Goal: Find specific page/section: Find specific page/section

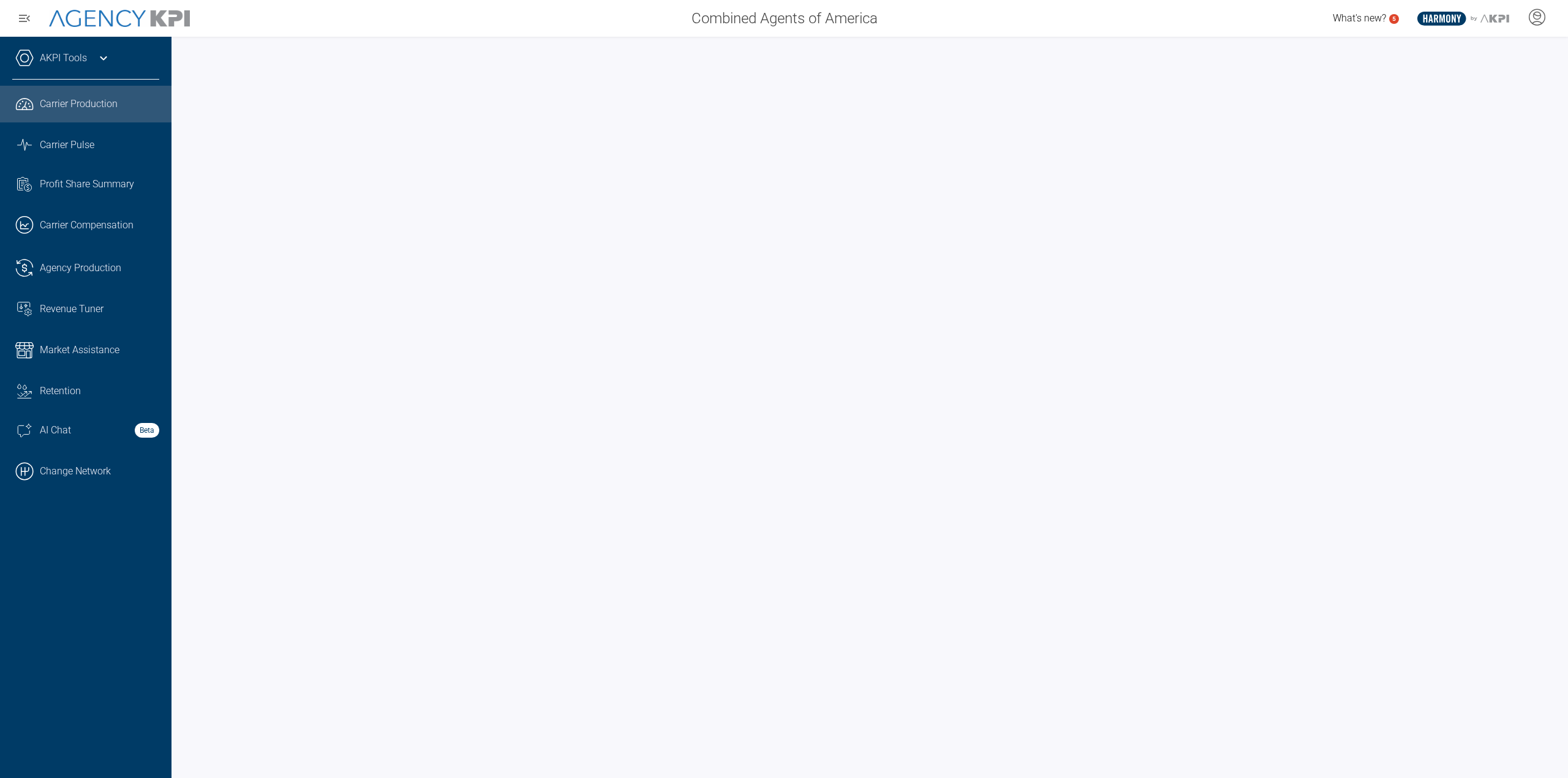
drag, startPoint x: 50, startPoint y: 471, endPoint x: 208, endPoint y: 374, distance: 185.4
click at [50, 471] on link ".cls-1{fill:none;stroke:#000;stroke-linecap:round;stroke-linejoin:round;stroke-…" at bounding box center [85, 471] width 172 height 37
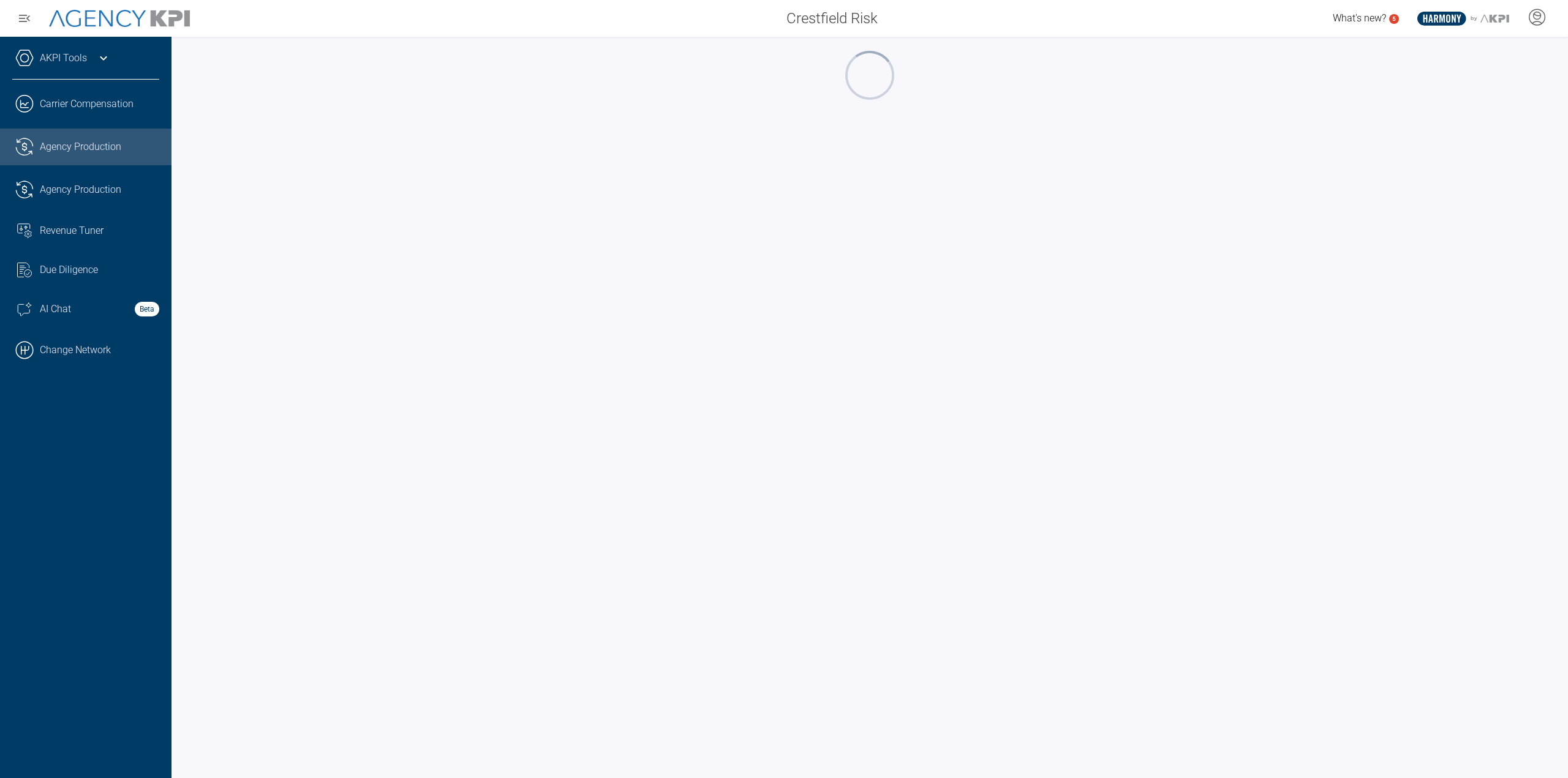
click at [37, 52] on div "AKPI Tools" at bounding box center [85, 64] width 147 height 31
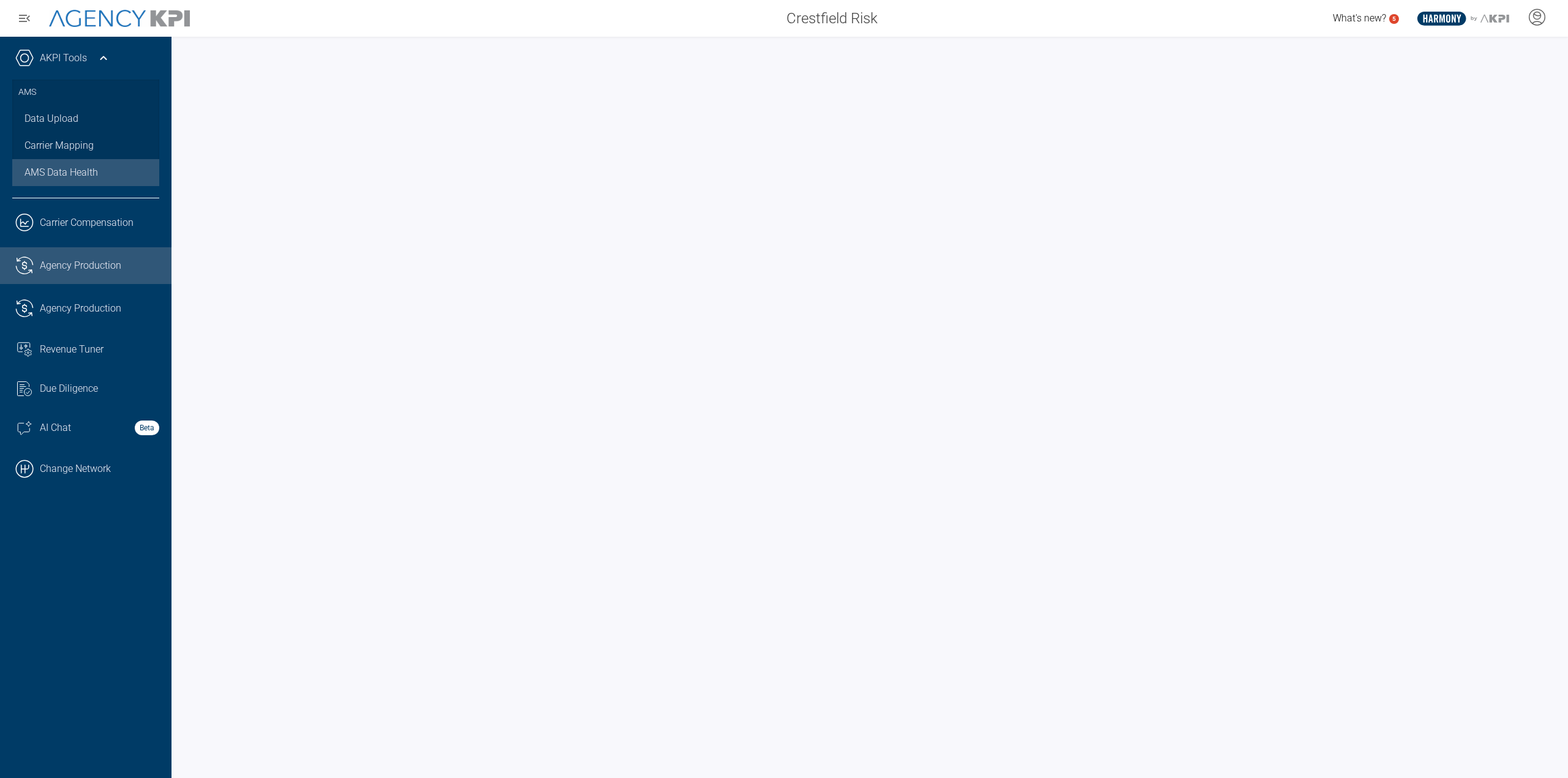
click at [77, 166] on span "AMS Data Health" at bounding box center [61, 173] width 73 height 15
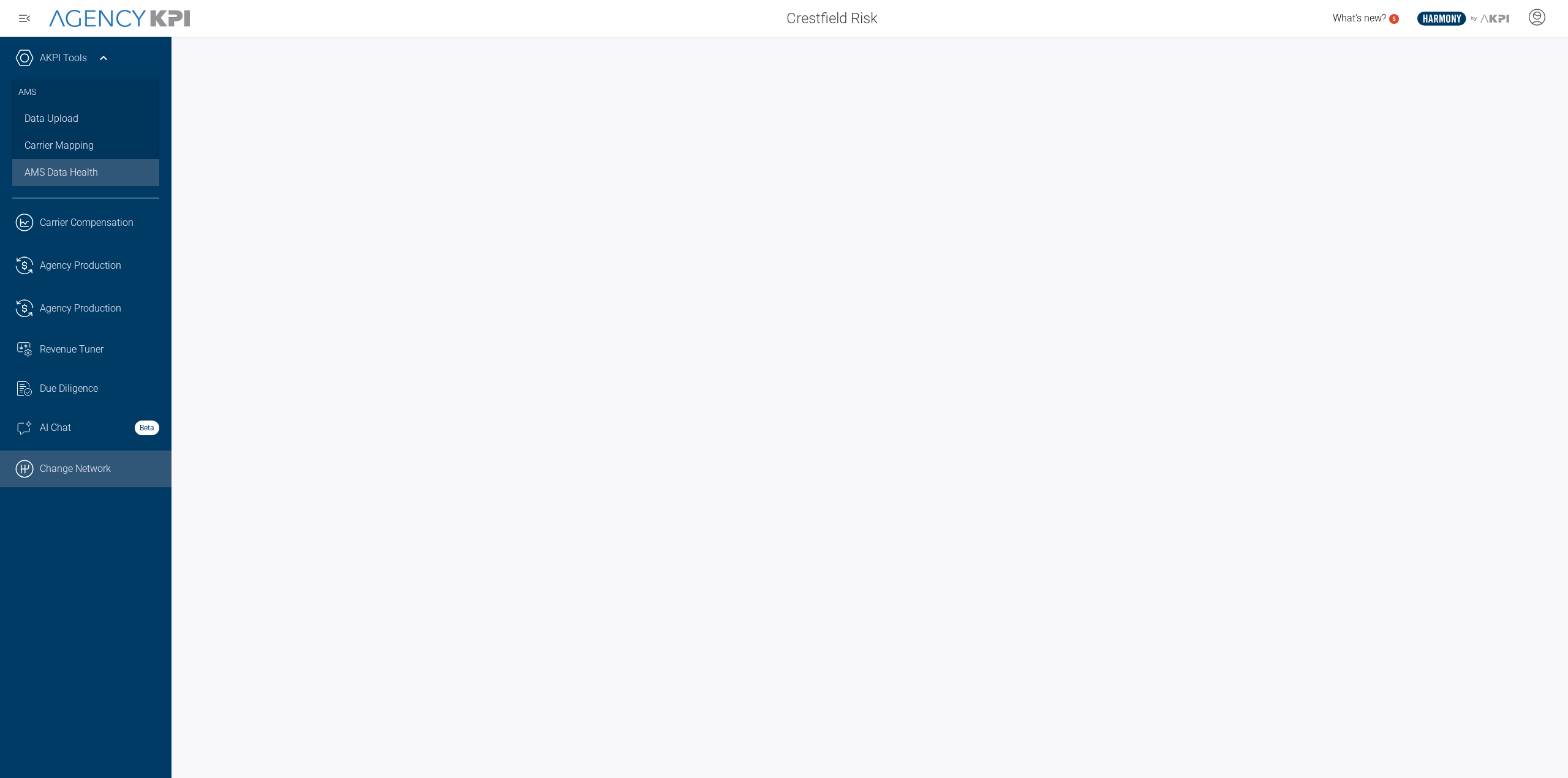
click at [117, 471] on link ".cls-1{fill:none;stroke:#000;stroke-linecap:round;stroke-linejoin:round;stroke-…" at bounding box center [85, 469] width 172 height 37
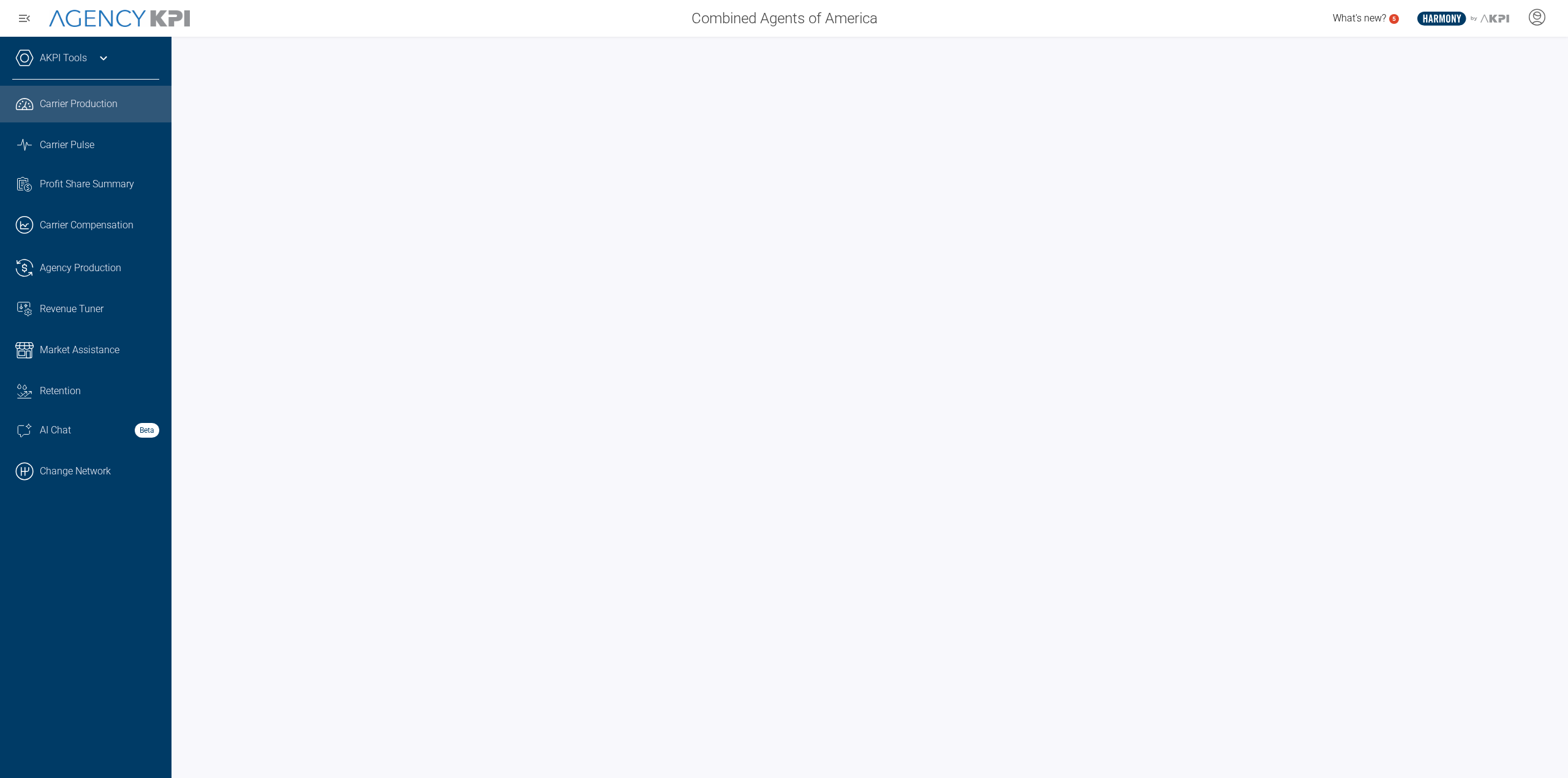
click at [69, 75] on div "AKPI Tools" at bounding box center [85, 64] width 147 height 31
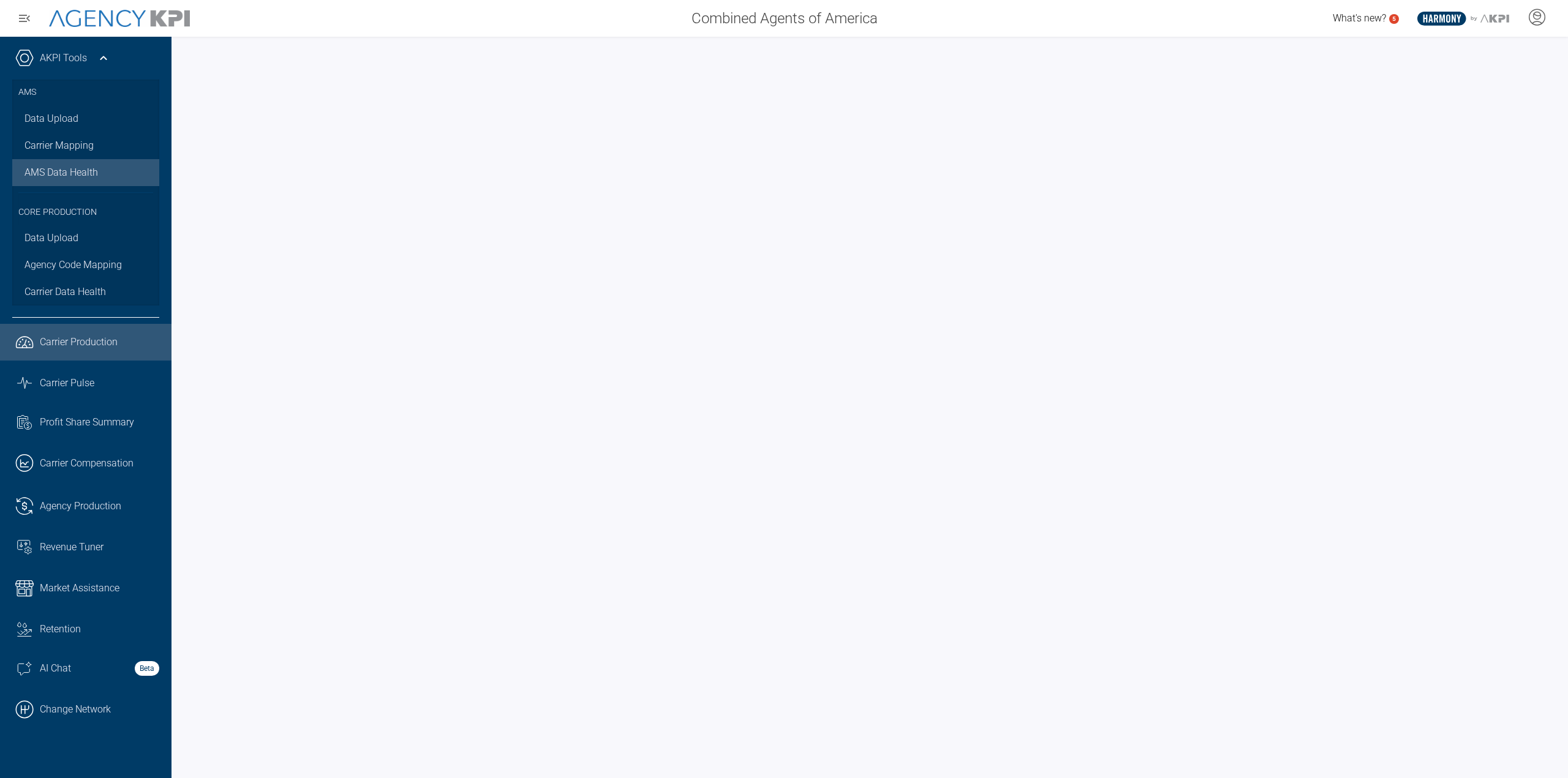
click at [57, 172] on span "AMS Data Health" at bounding box center [61, 173] width 73 height 15
